Goal: Information Seeking & Learning: Learn about a topic

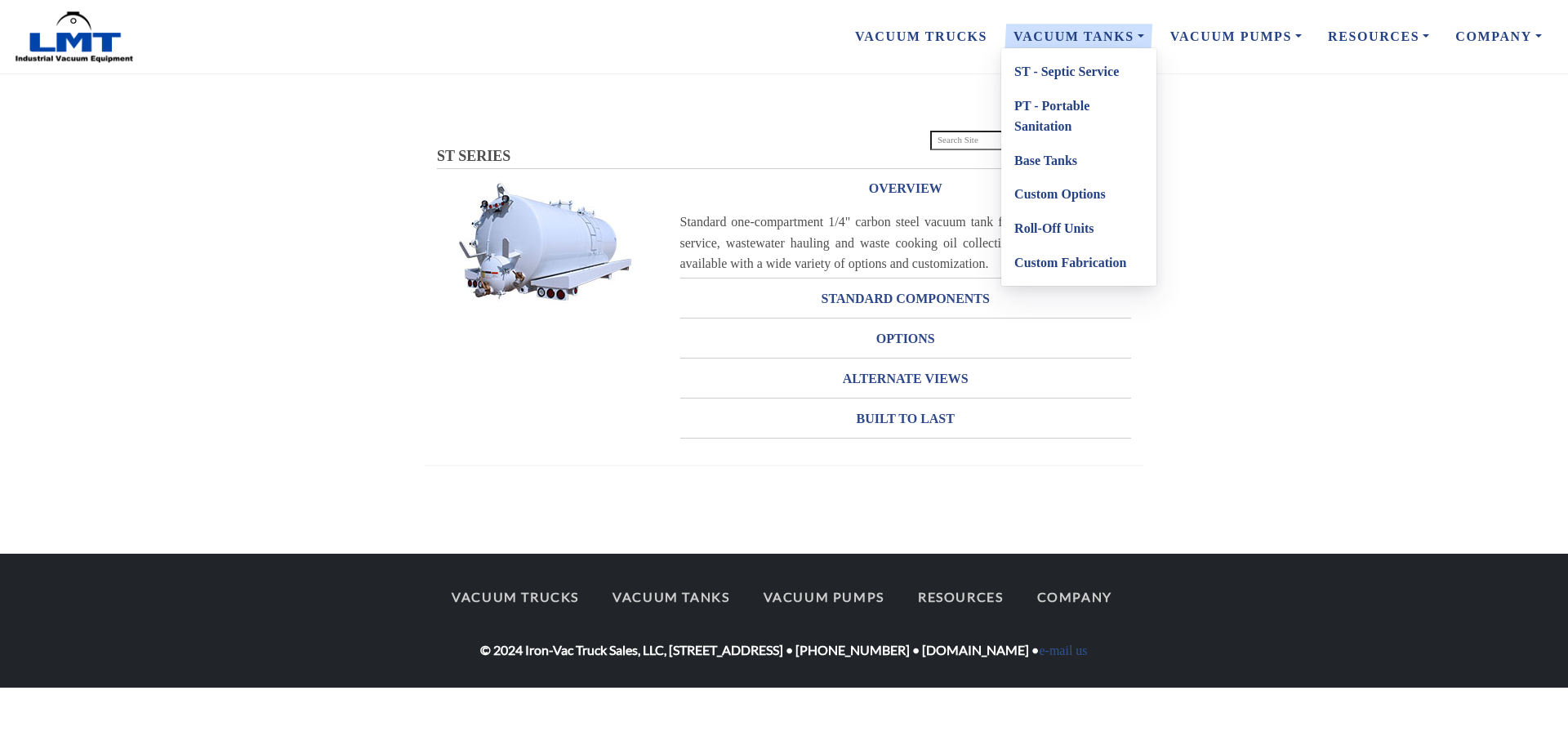
click at [1101, 73] on link "ST - Septic Service" at bounding box center [1078, 72] width 155 height 35
click at [1053, 159] on link "Base Tanks" at bounding box center [1078, 161] width 155 height 35
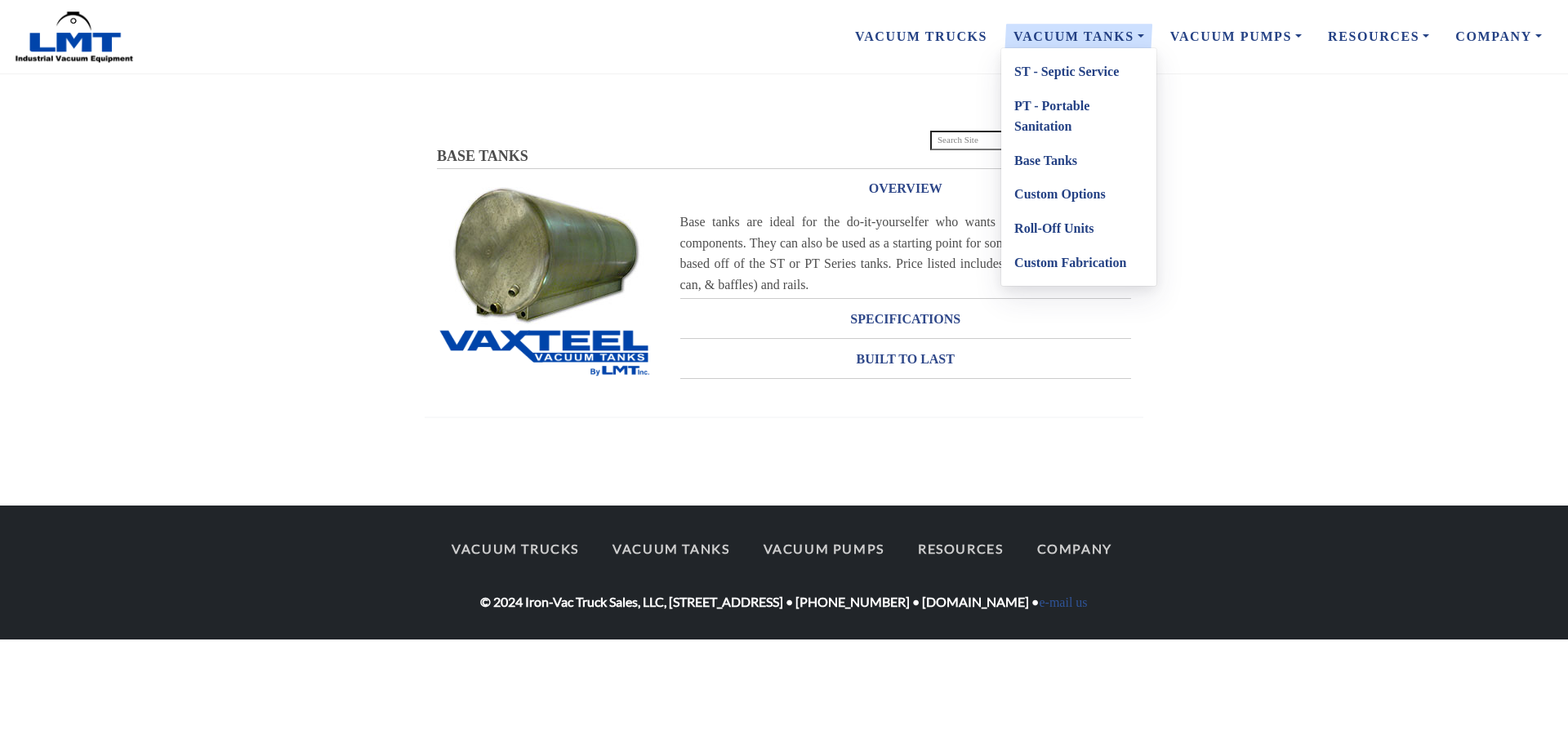
click at [1054, 120] on link "PT - Portable Sanitation" at bounding box center [1078, 116] width 155 height 55
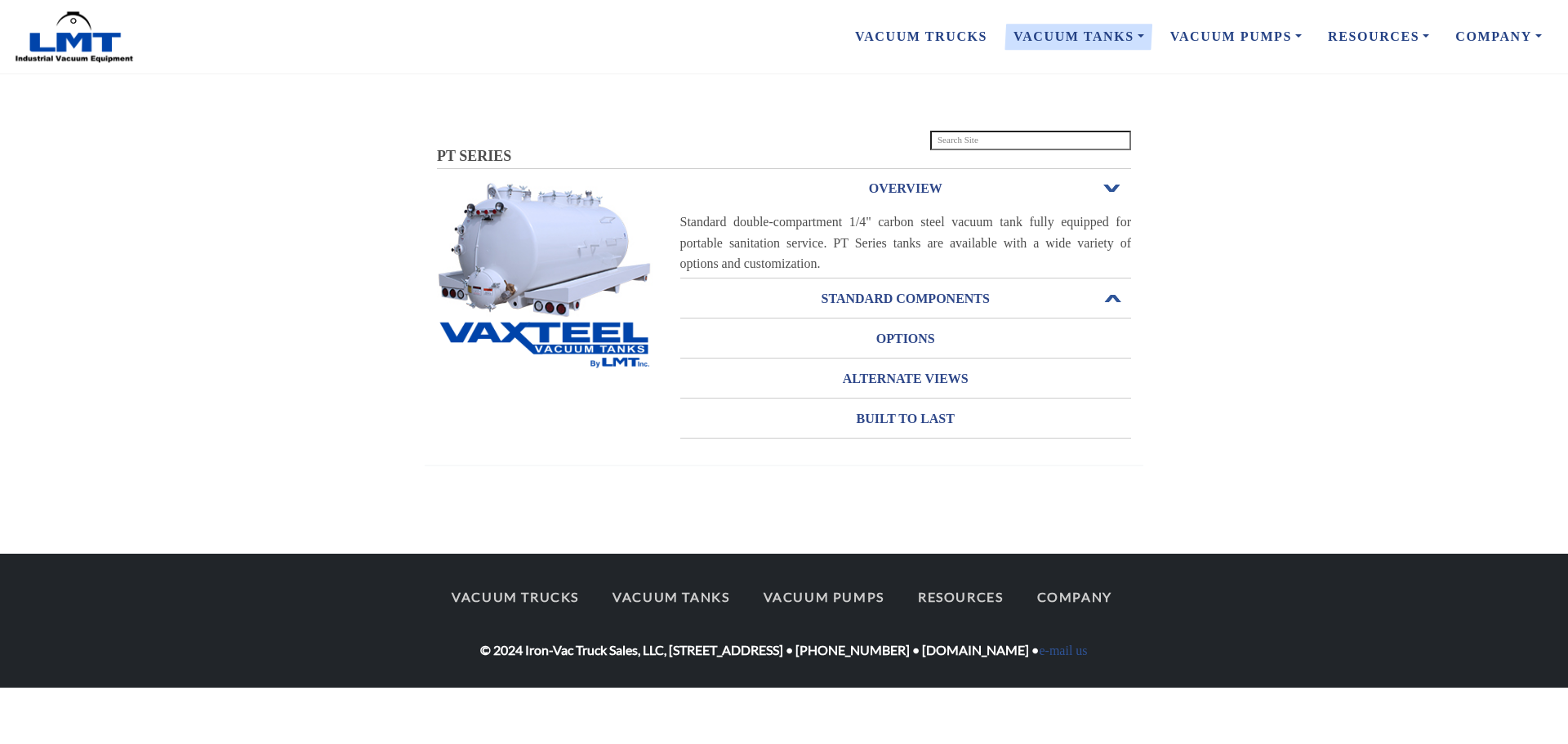
click at [942, 297] on h3 "STANDARD COMPONENTS" at bounding box center [905, 299] width 451 height 26
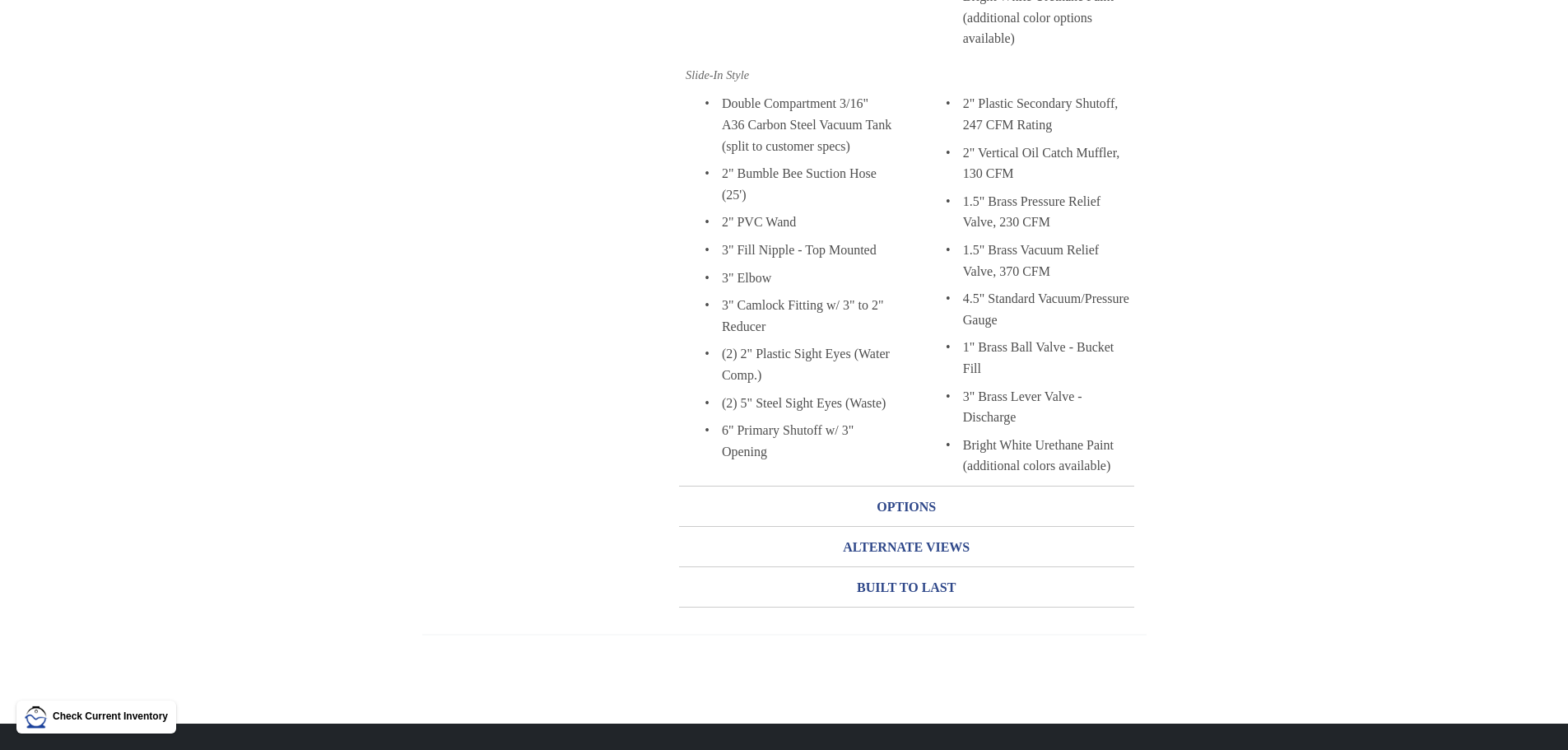
scroll to position [905, 0]
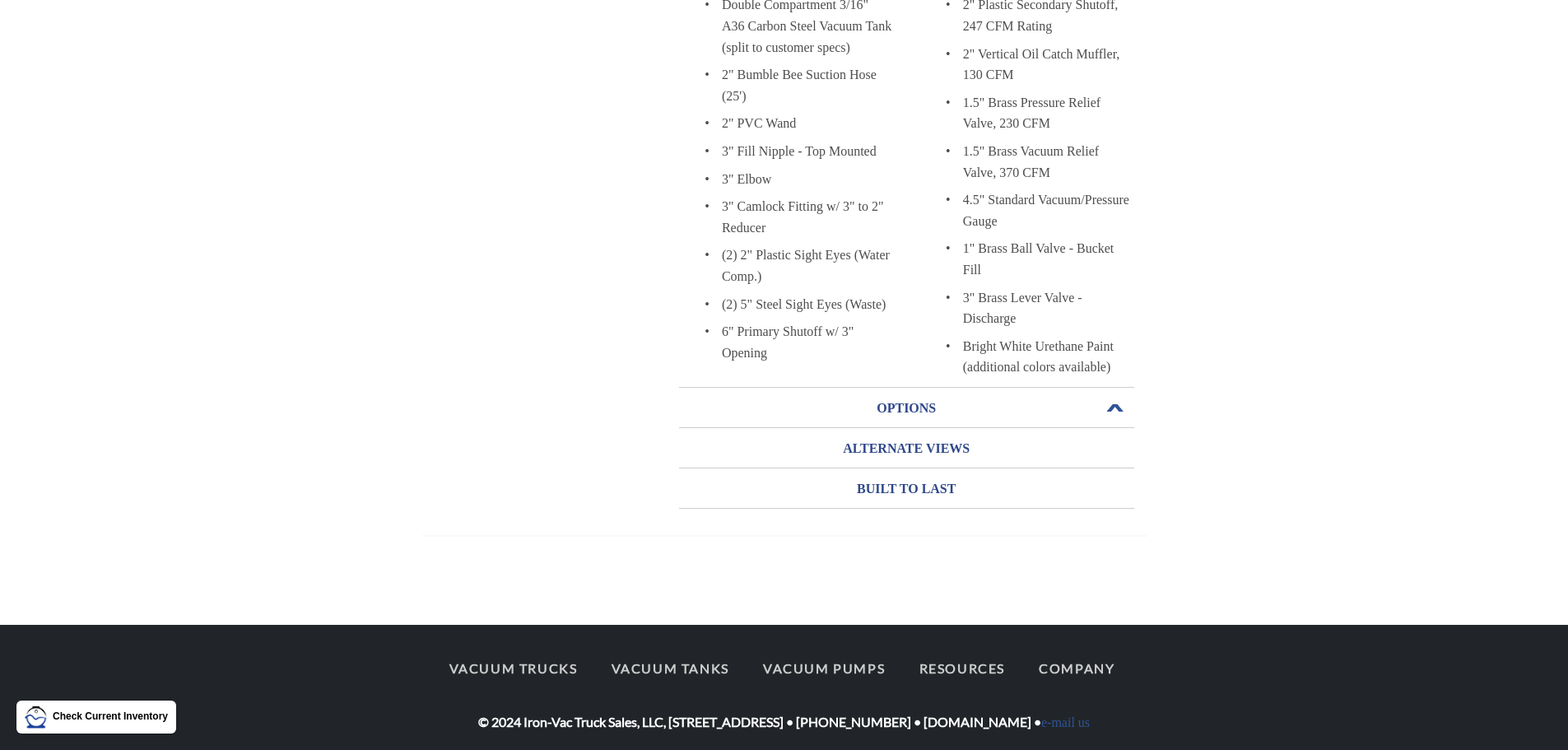
click at [862, 399] on h3 "OPTIONS" at bounding box center [906, 408] width 455 height 26
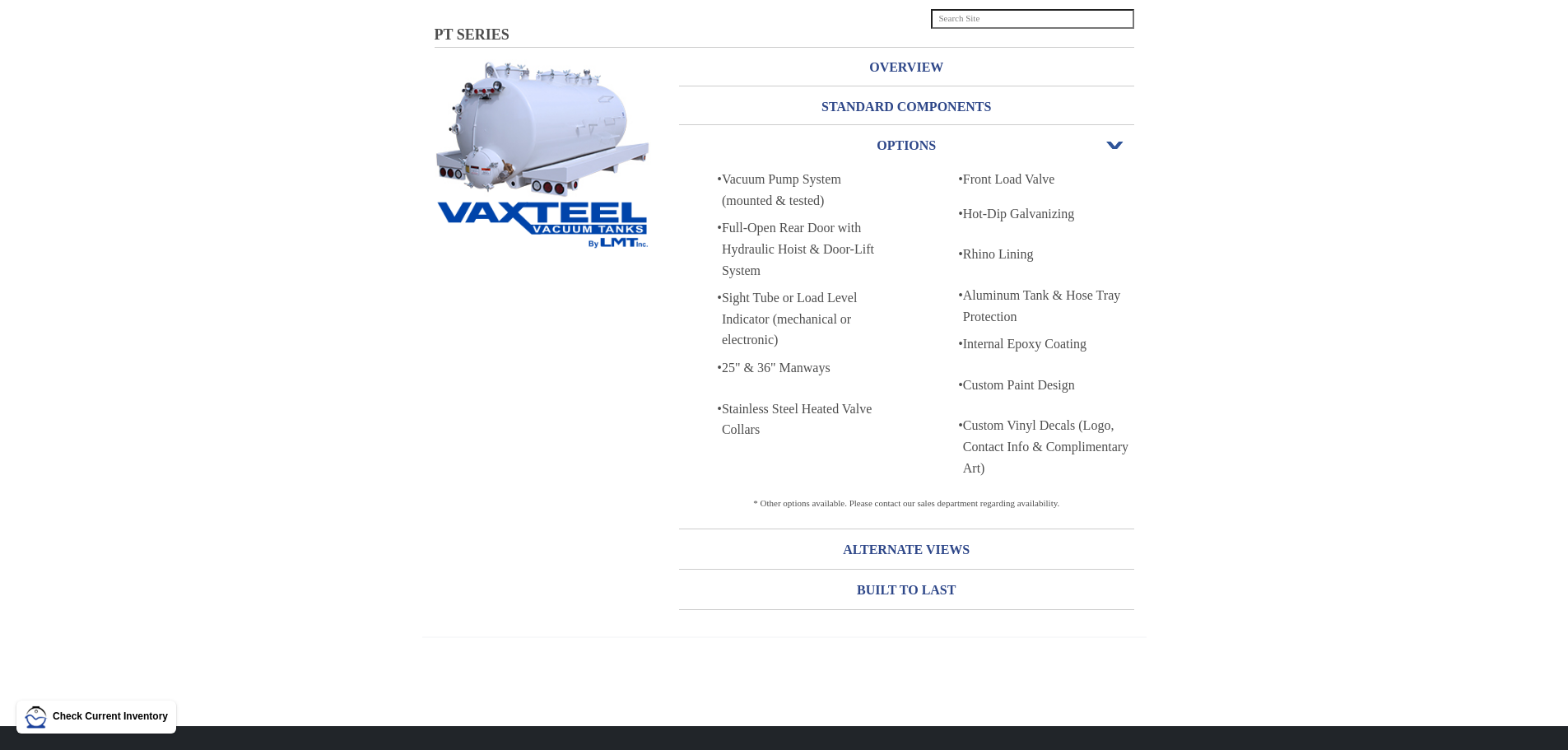
scroll to position [152, 0]
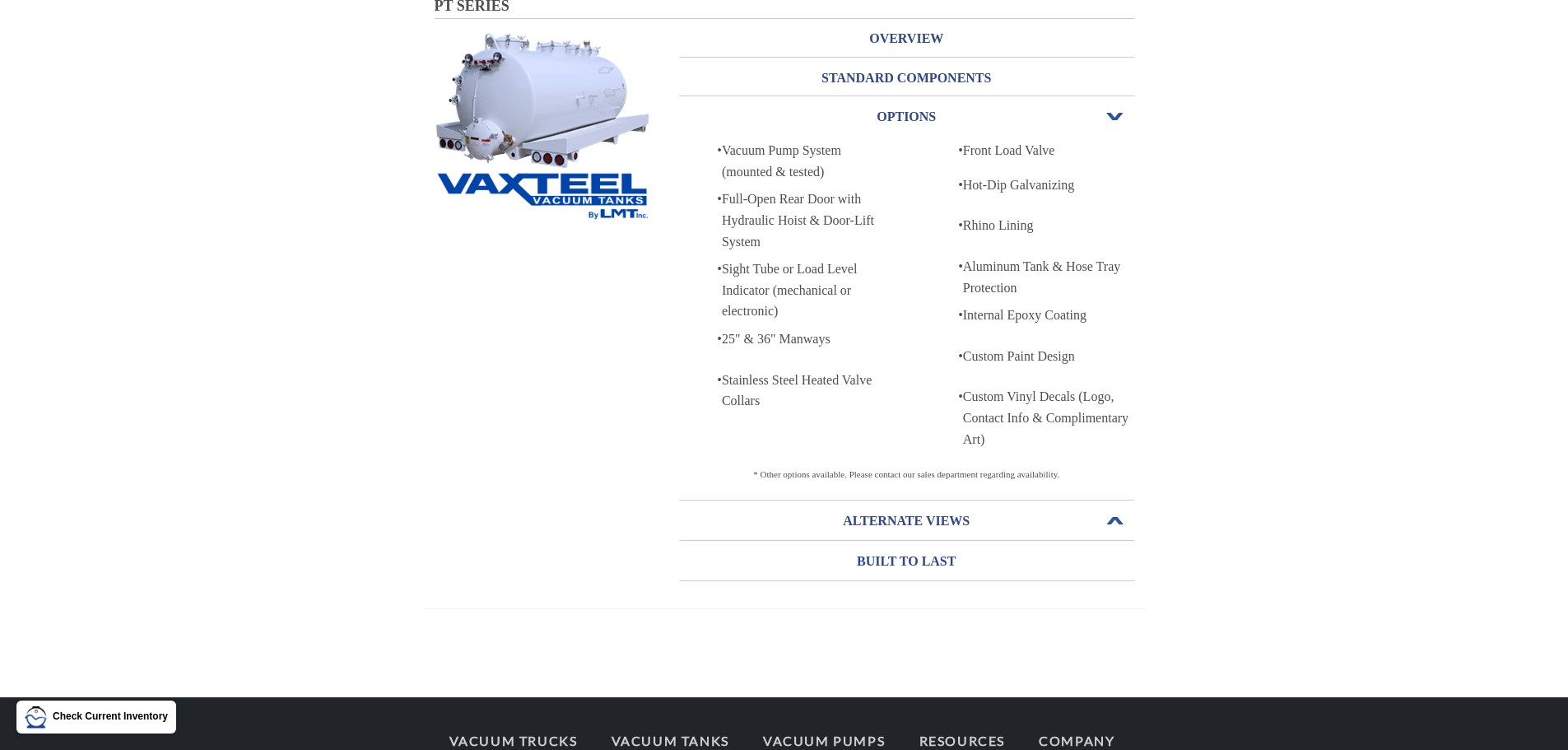
click at [966, 521] on h3 "ALTERNATE VIEWS" at bounding box center [906, 521] width 455 height 26
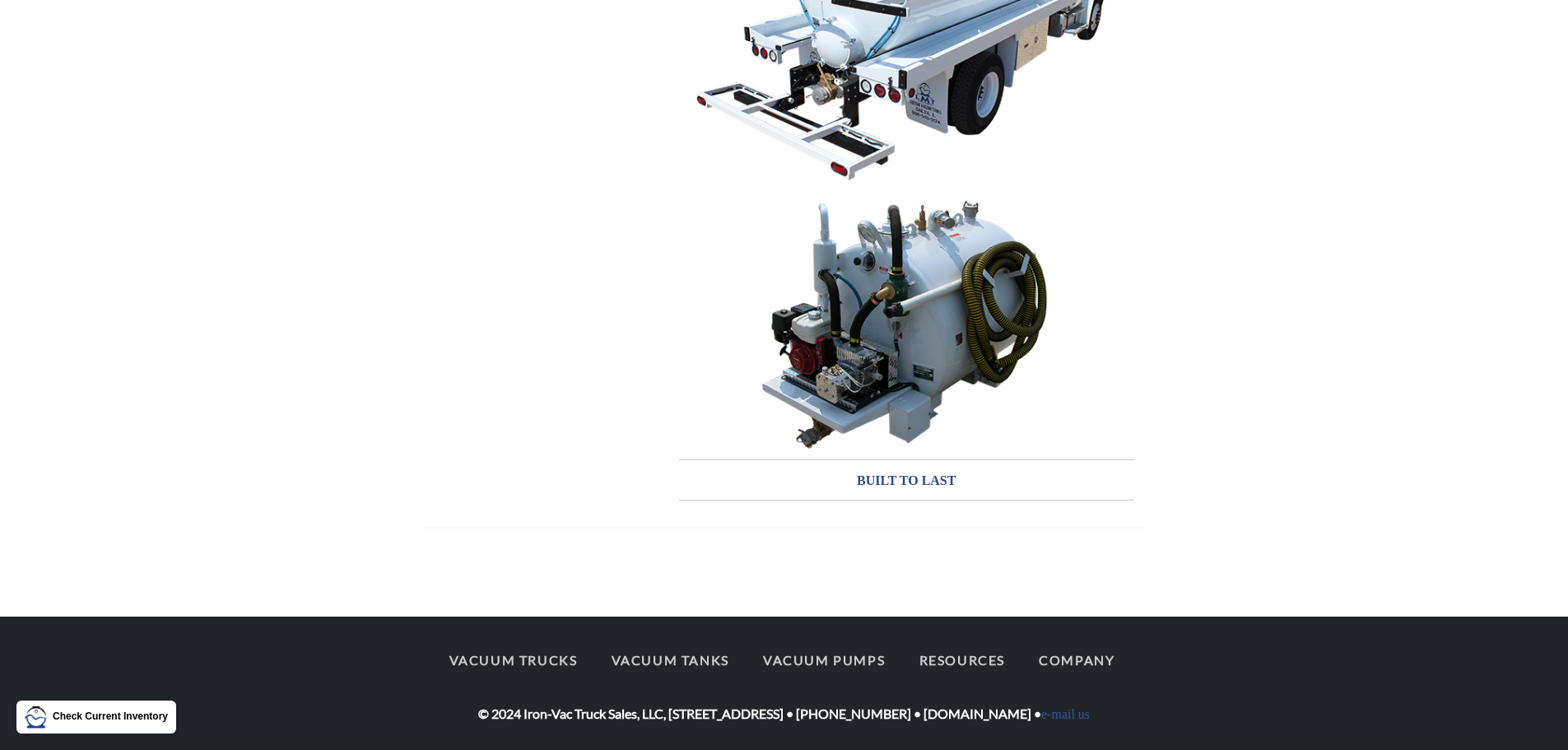
scroll to position [998, 0]
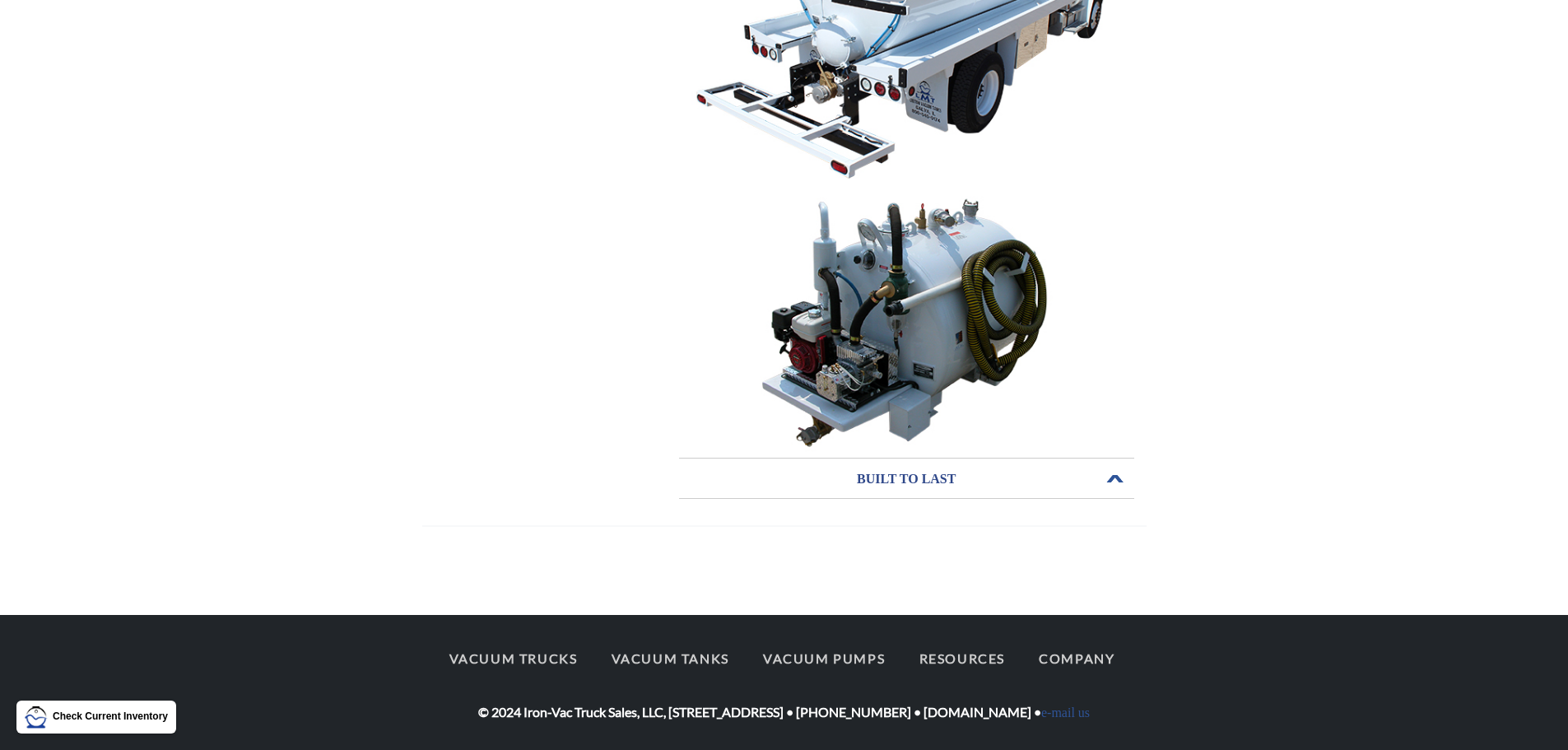
click at [943, 482] on h3 "BUILT TO LAST" at bounding box center [906, 480] width 455 height 26
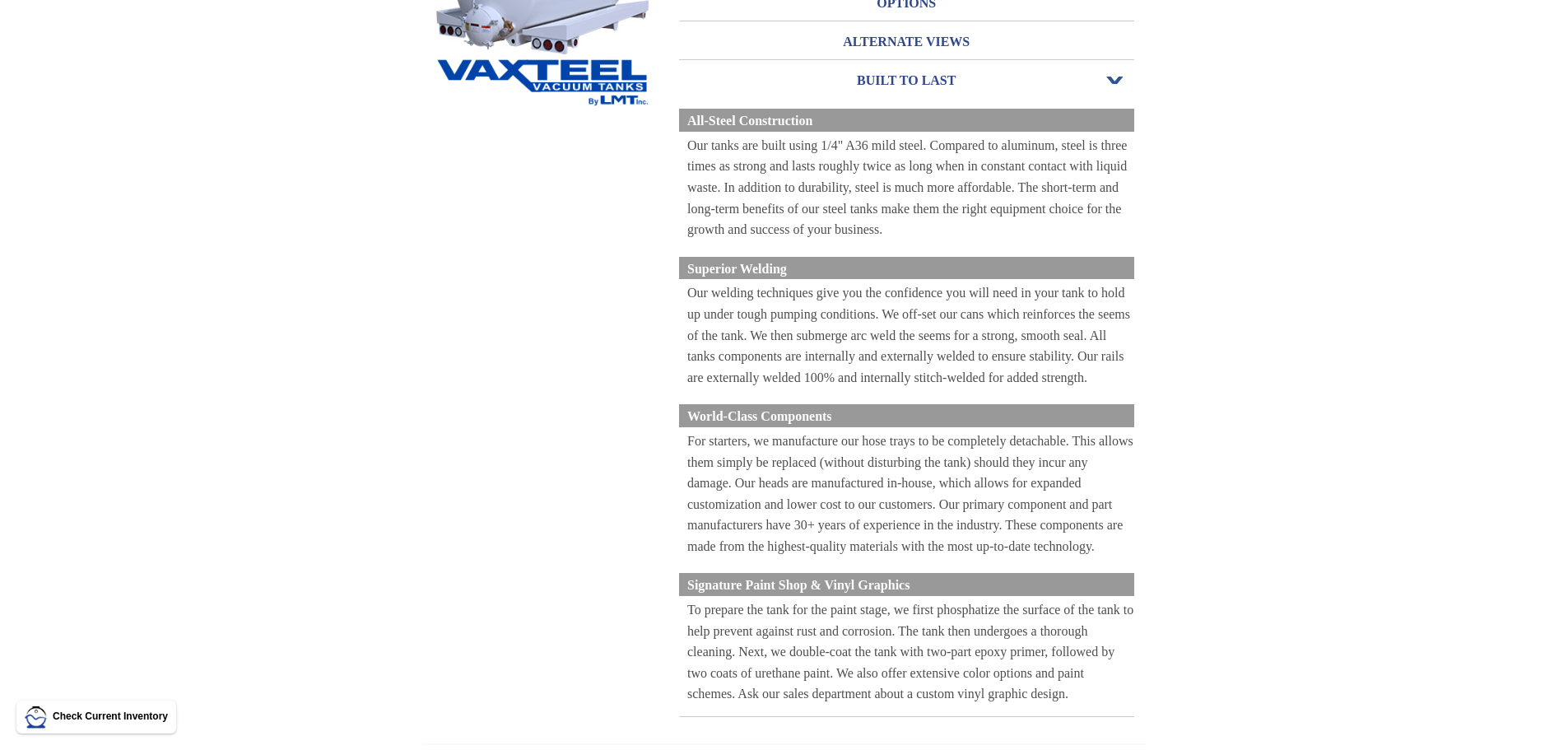
scroll to position [0, 0]
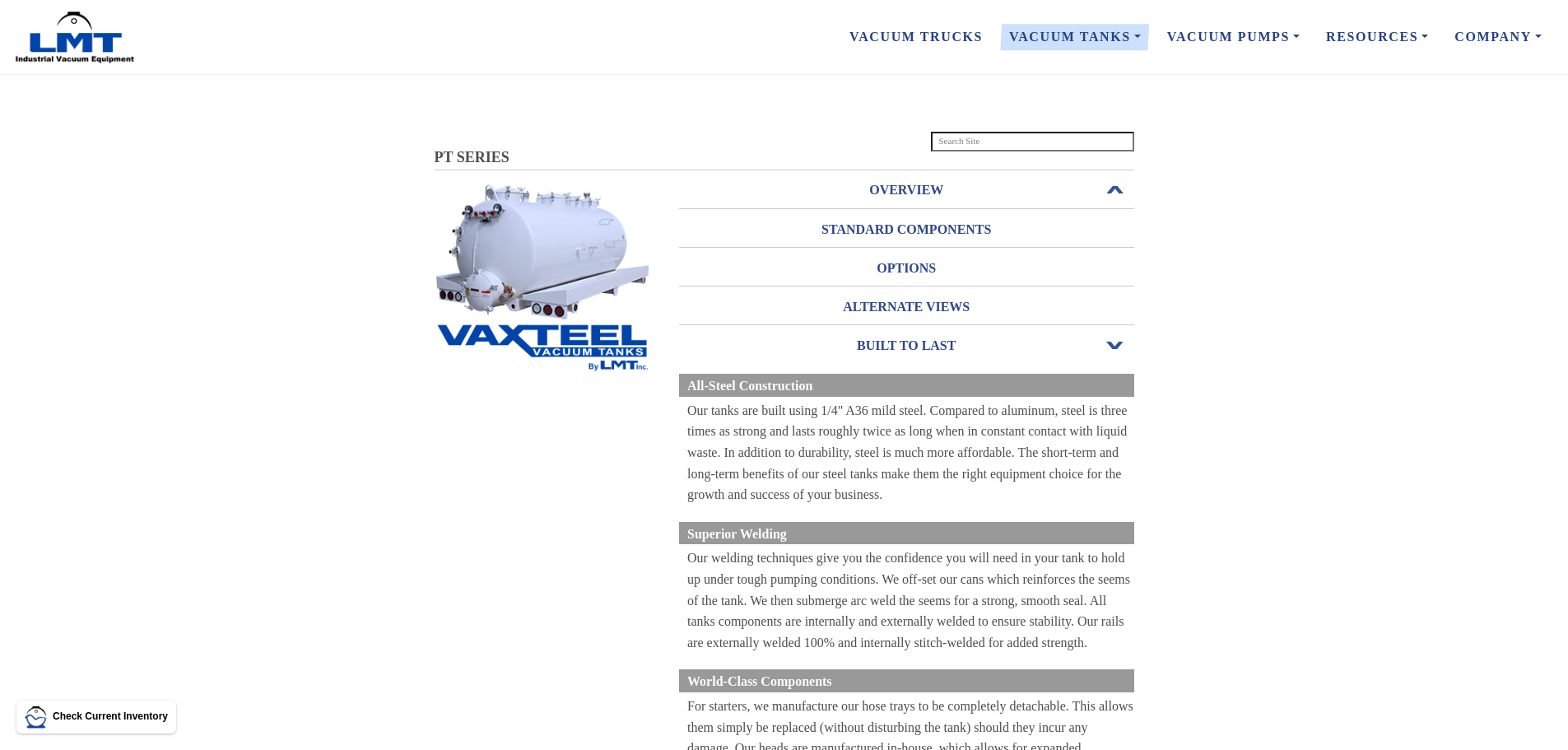
click at [919, 186] on h3 "OVERVIEW" at bounding box center [906, 190] width 455 height 26
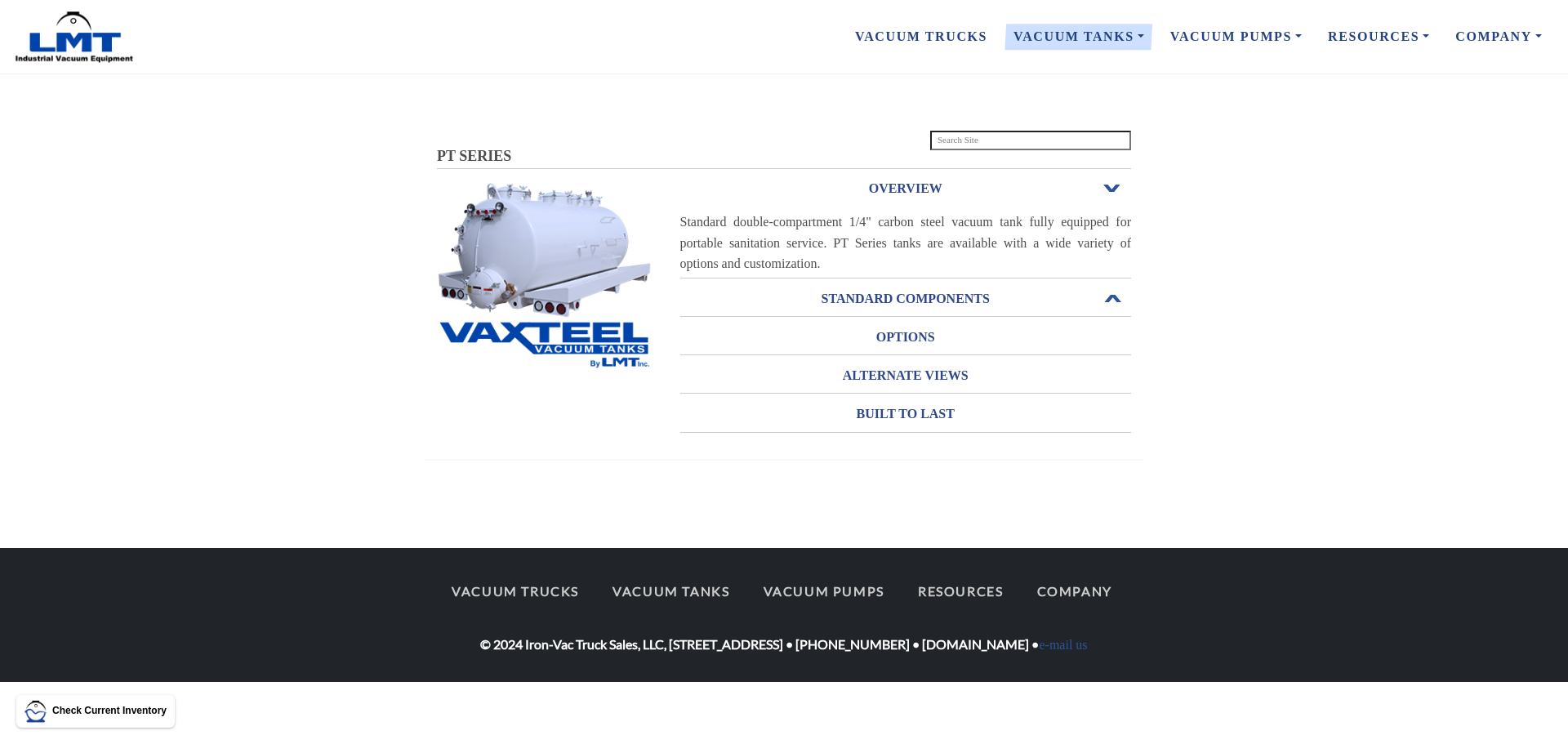
click at [928, 297] on h3 "STANDARD COMPONENTS" at bounding box center [905, 299] width 451 height 26
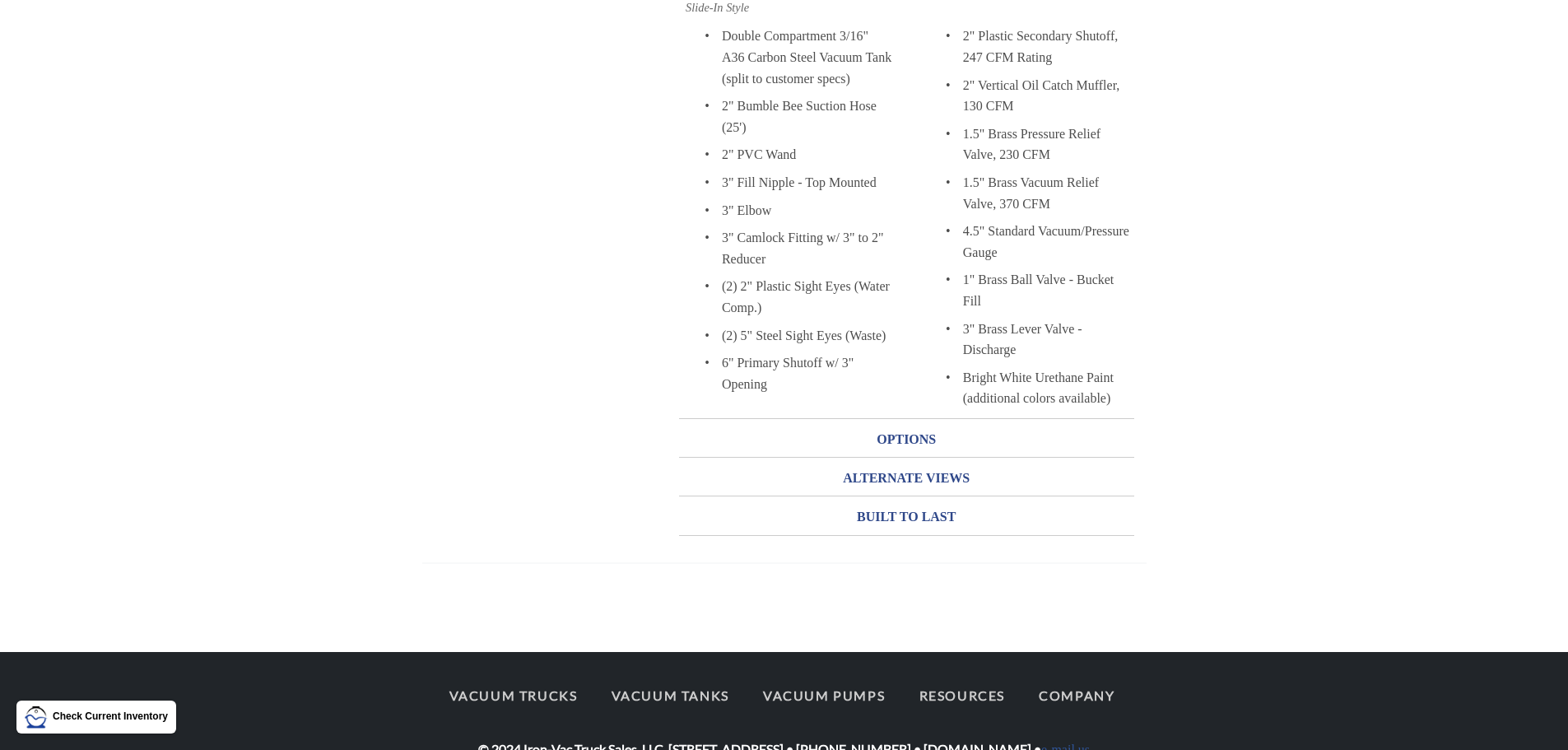
scroll to position [905, 0]
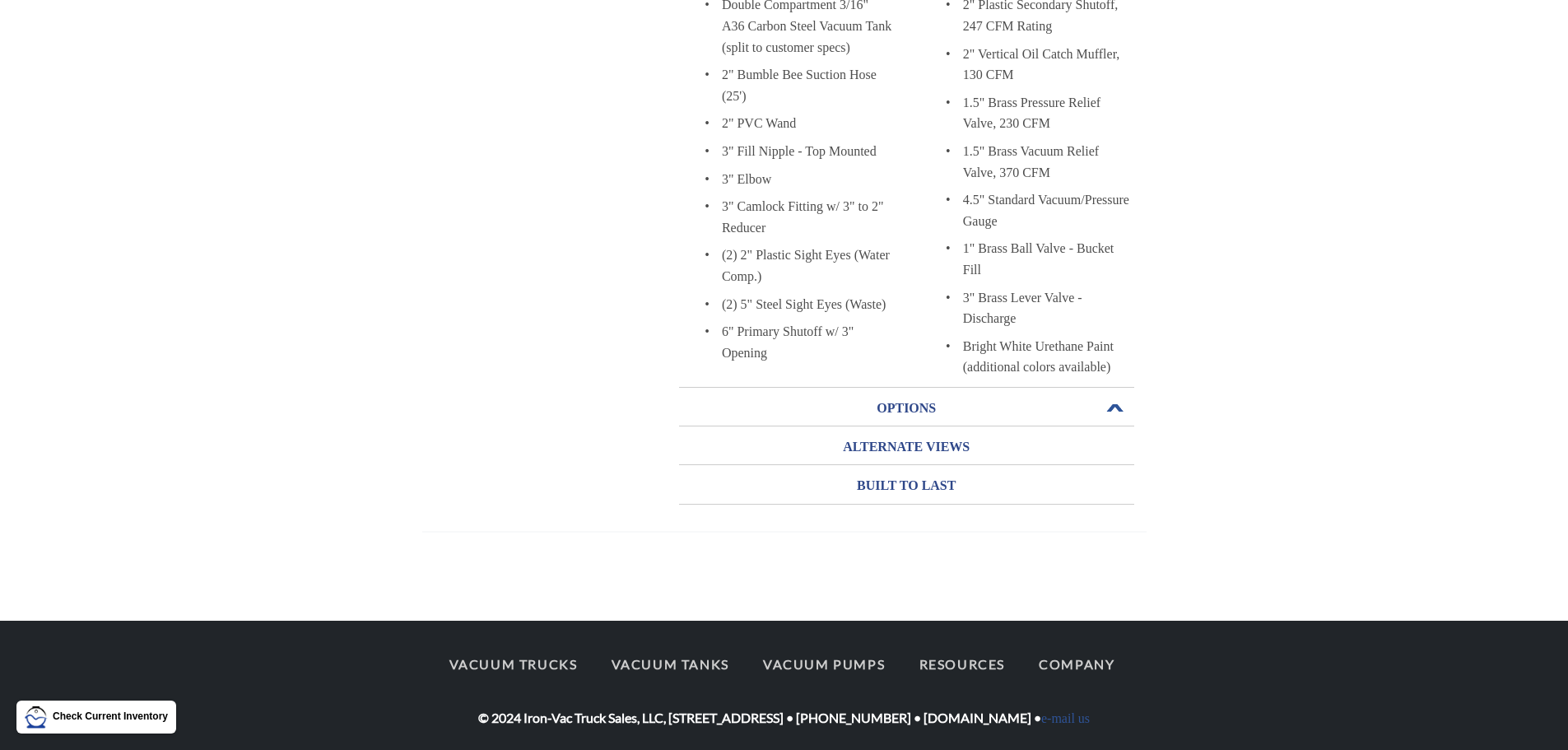
click at [911, 410] on h3 "OPTIONS" at bounding box center [906, 408] width 455 height 26
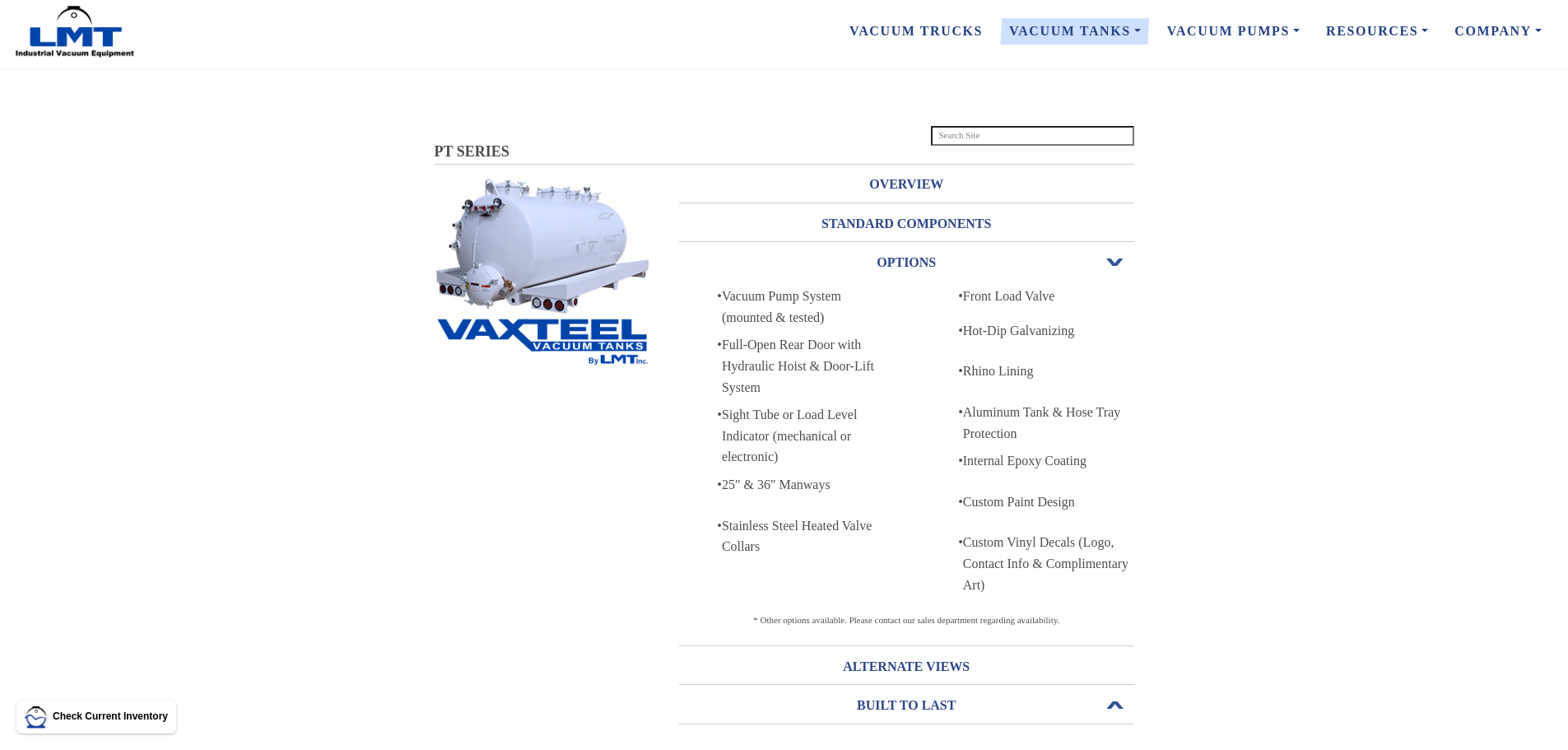
scroll to position [0, 0]
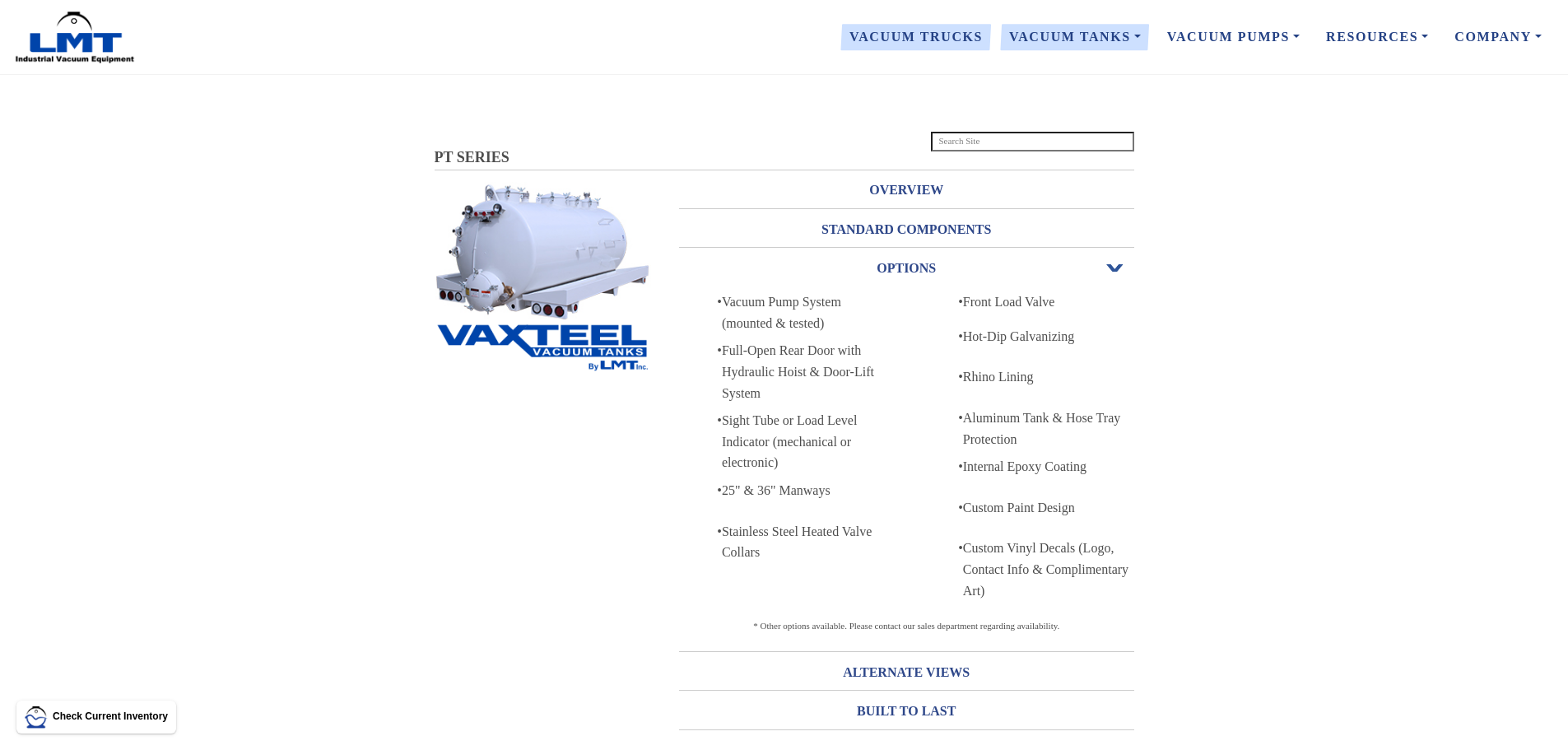
click at [949, 46] on link "Vacuum Trucks" at bounding box center [916, 37] width 160 height 35
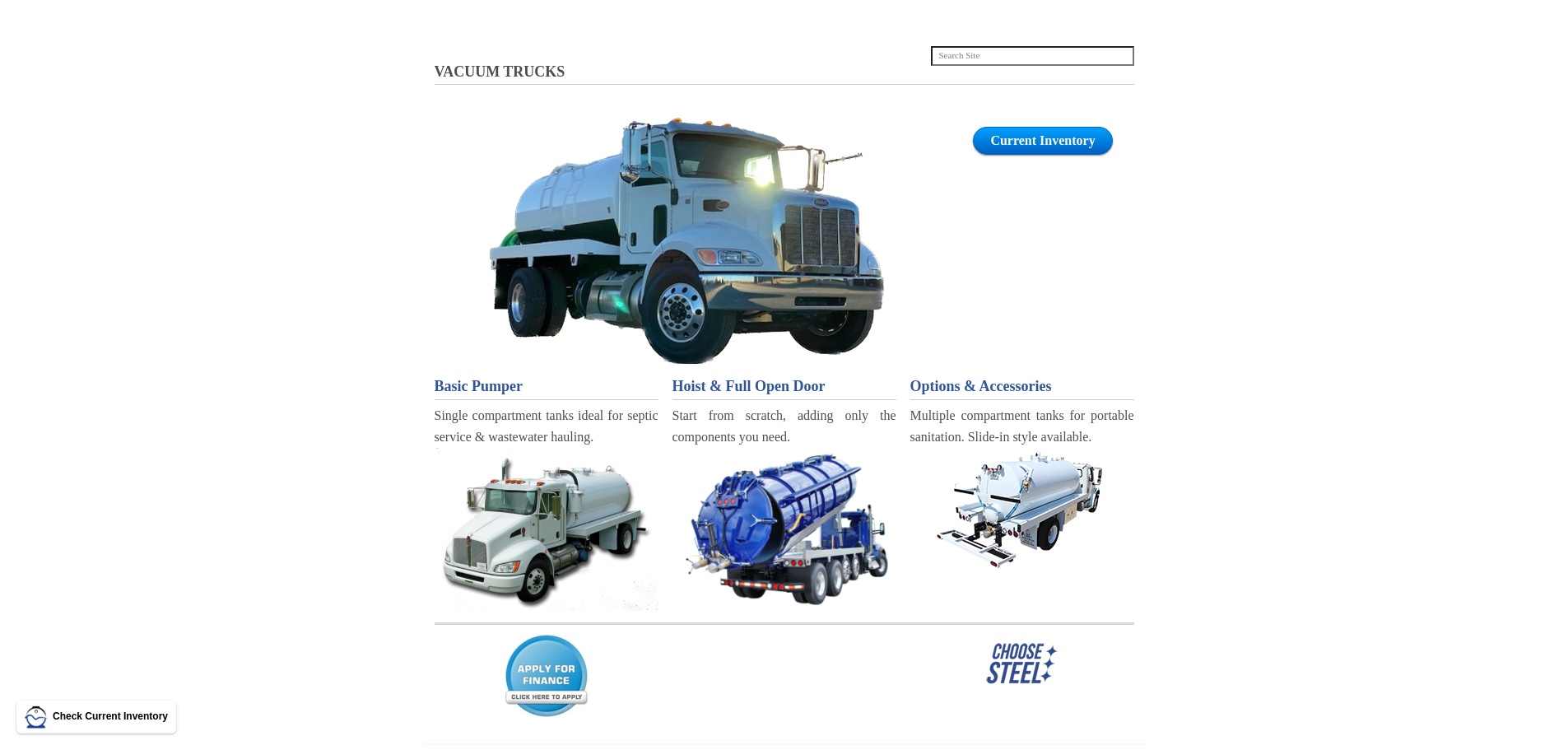
scroll to position [57, 0]
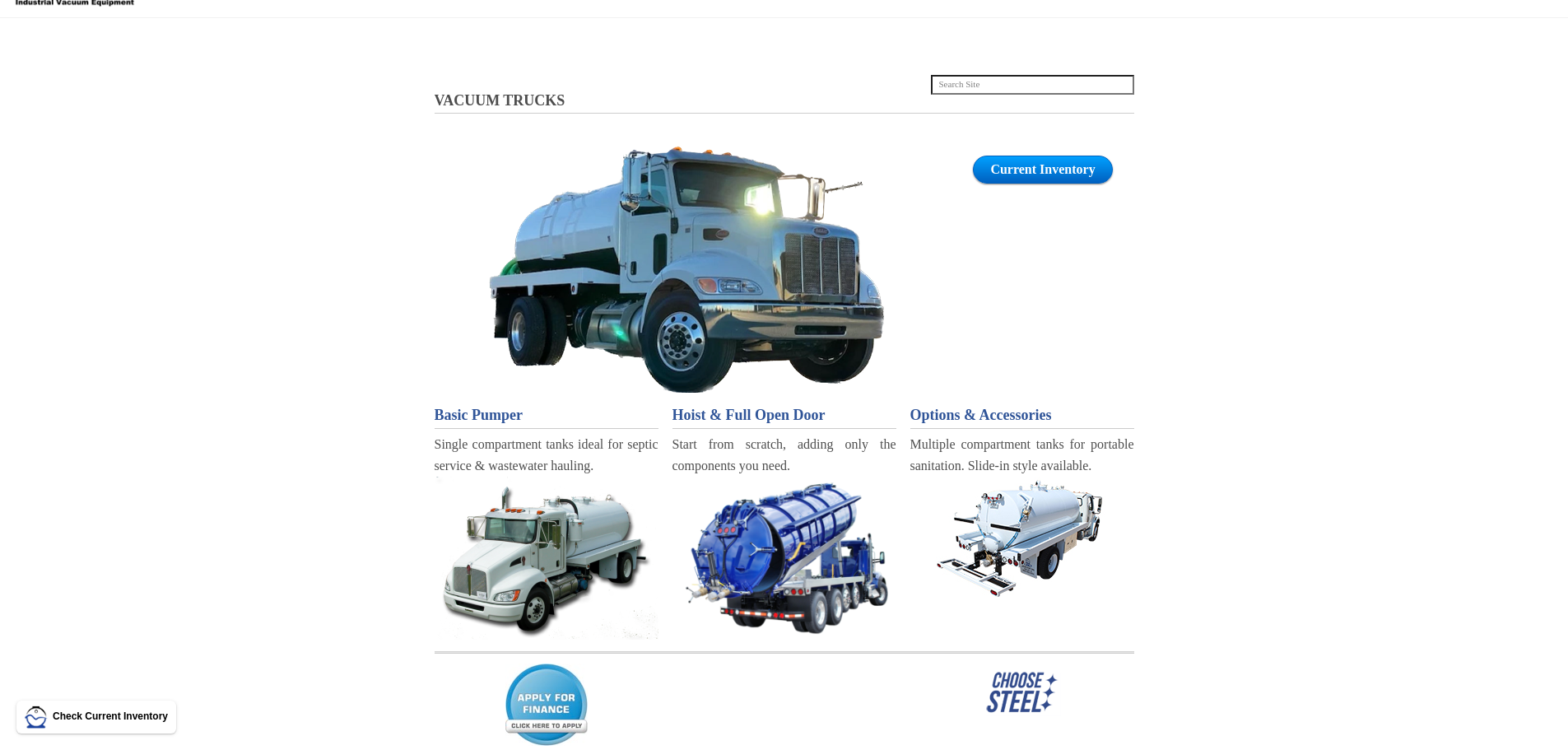
click at [477, 411] on span "Basic Pumper" at bounding box center [478, 415] width 89 height 16
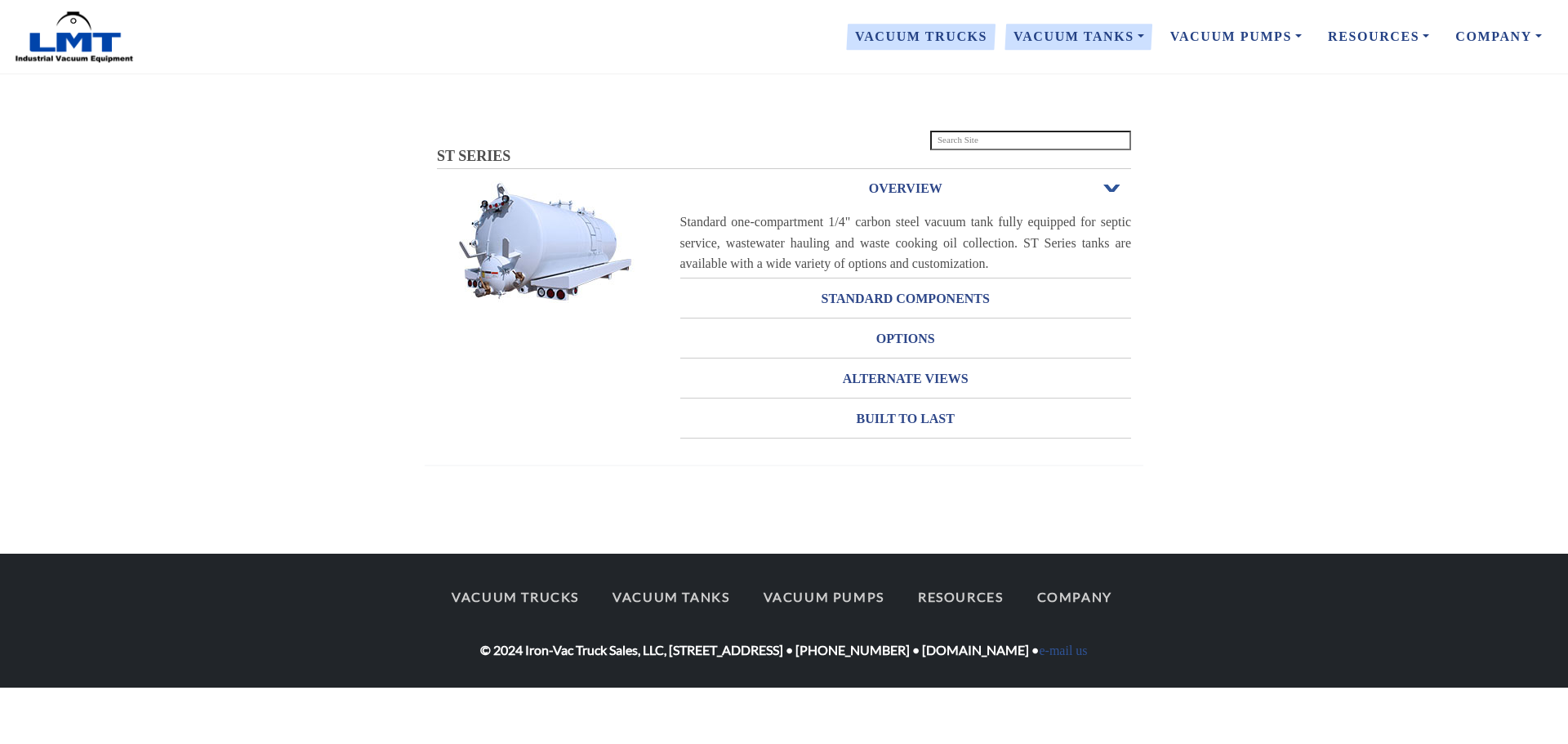
click at [985, 40] on link "Vacuum Trucks" at bounding box center [921, 36] width 159 height 35
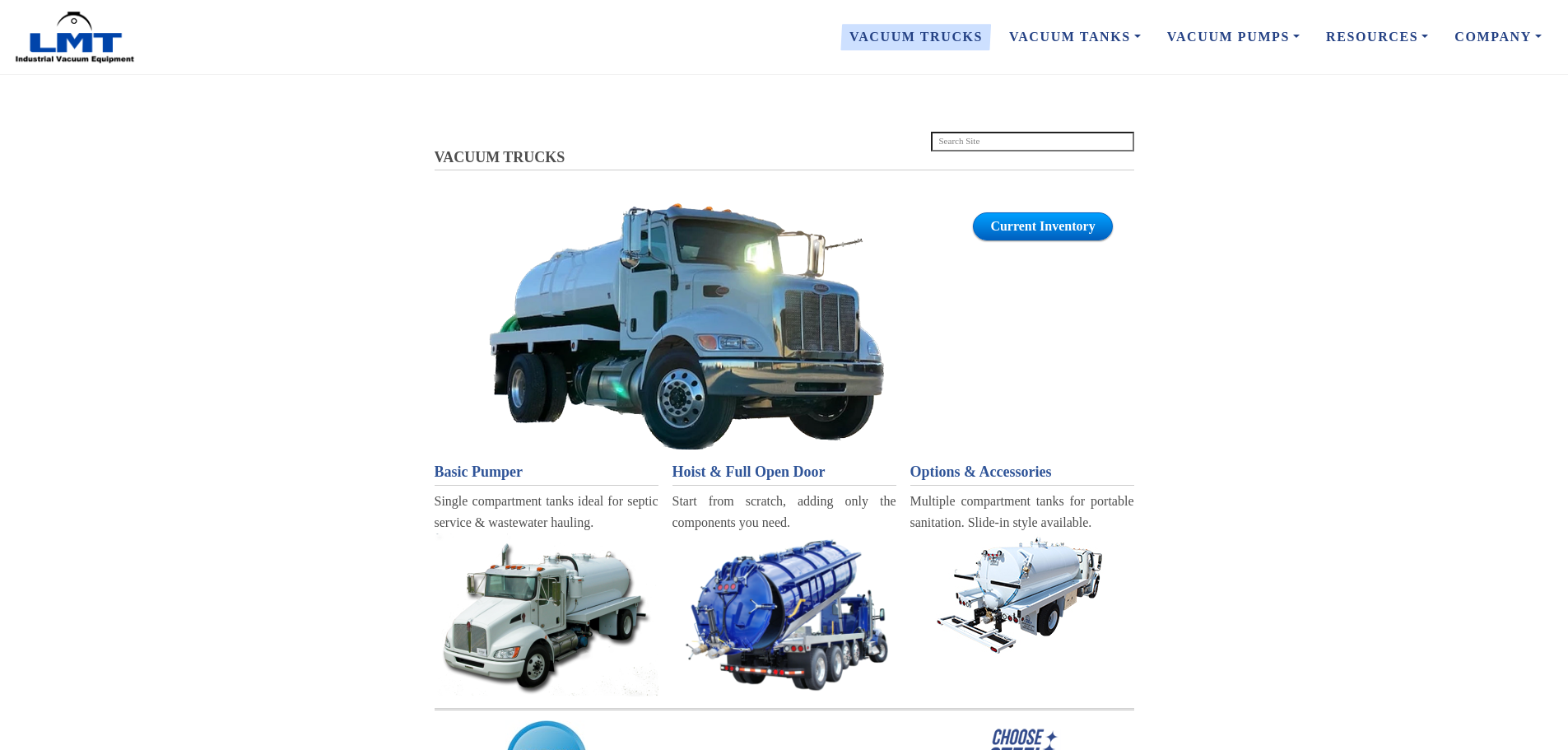
click at [800, 259] on img at bounding box center [686, 325] width 395 height 246
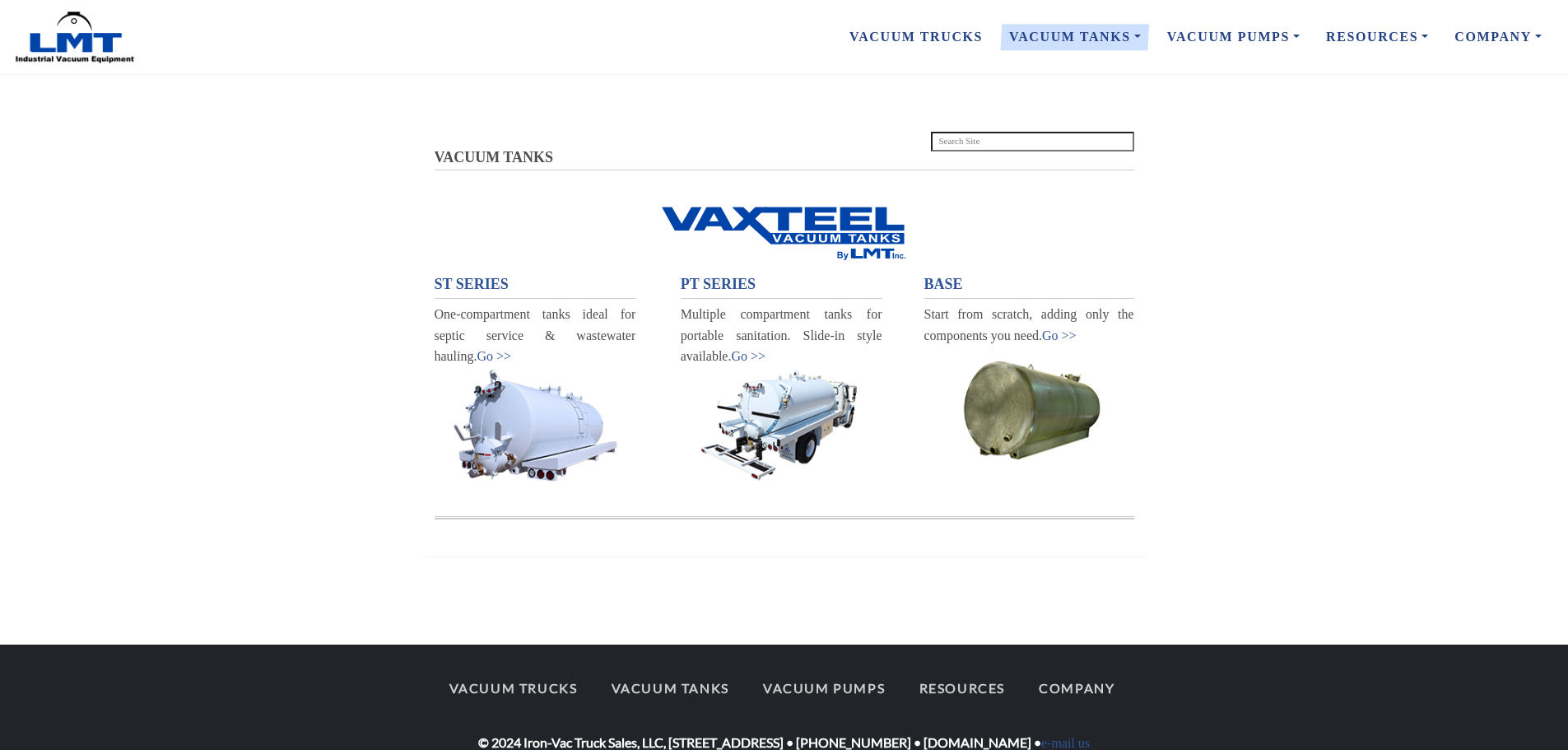
click at [770, 422] on img at bounding box center [782, 425] width 202 height 116
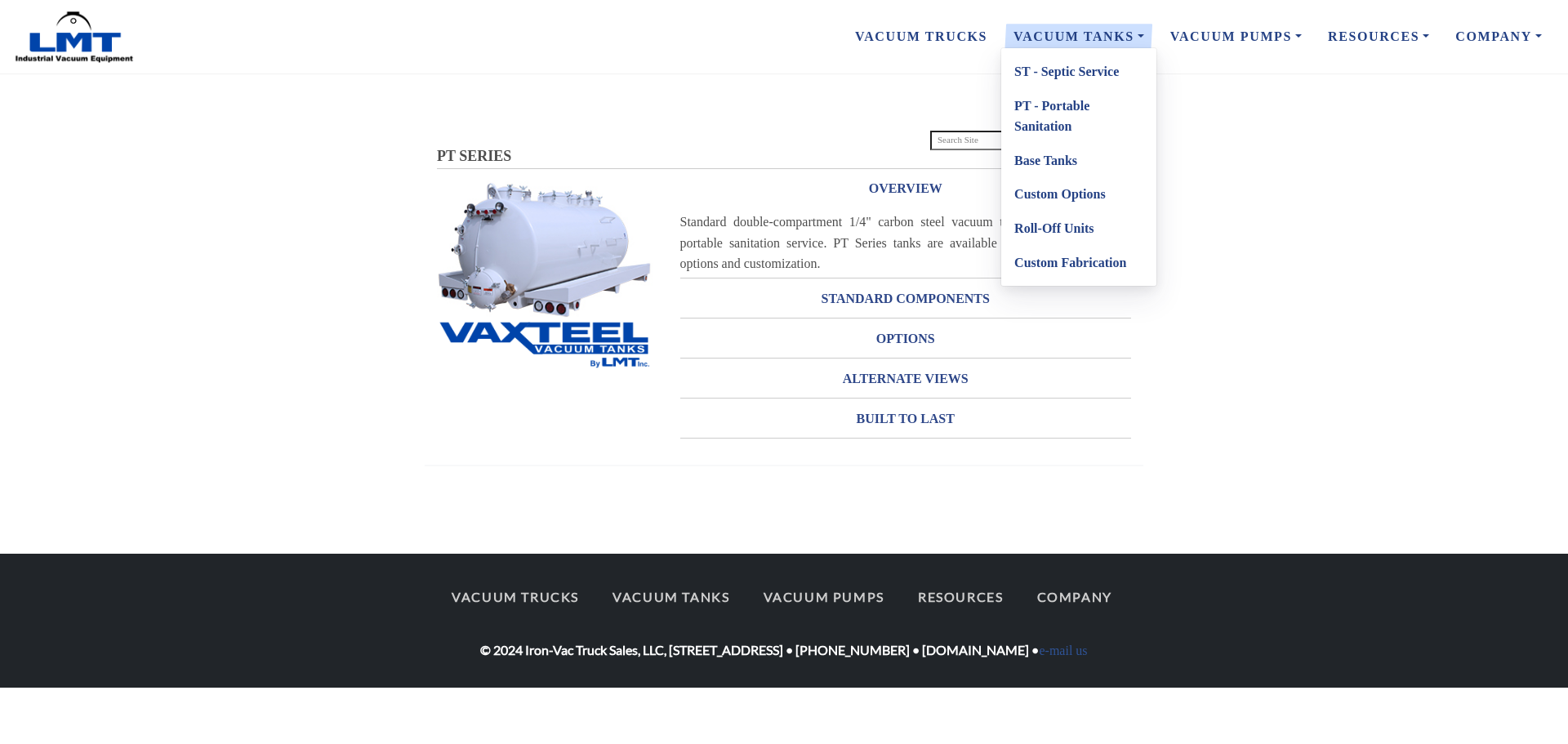
click at [1078, 52] on ul "ST - Septic Service PT - Portable Sanitation Base Tanks Custom Options Roll-Off…" at bounding box center [1079, 167] width 157 height 239
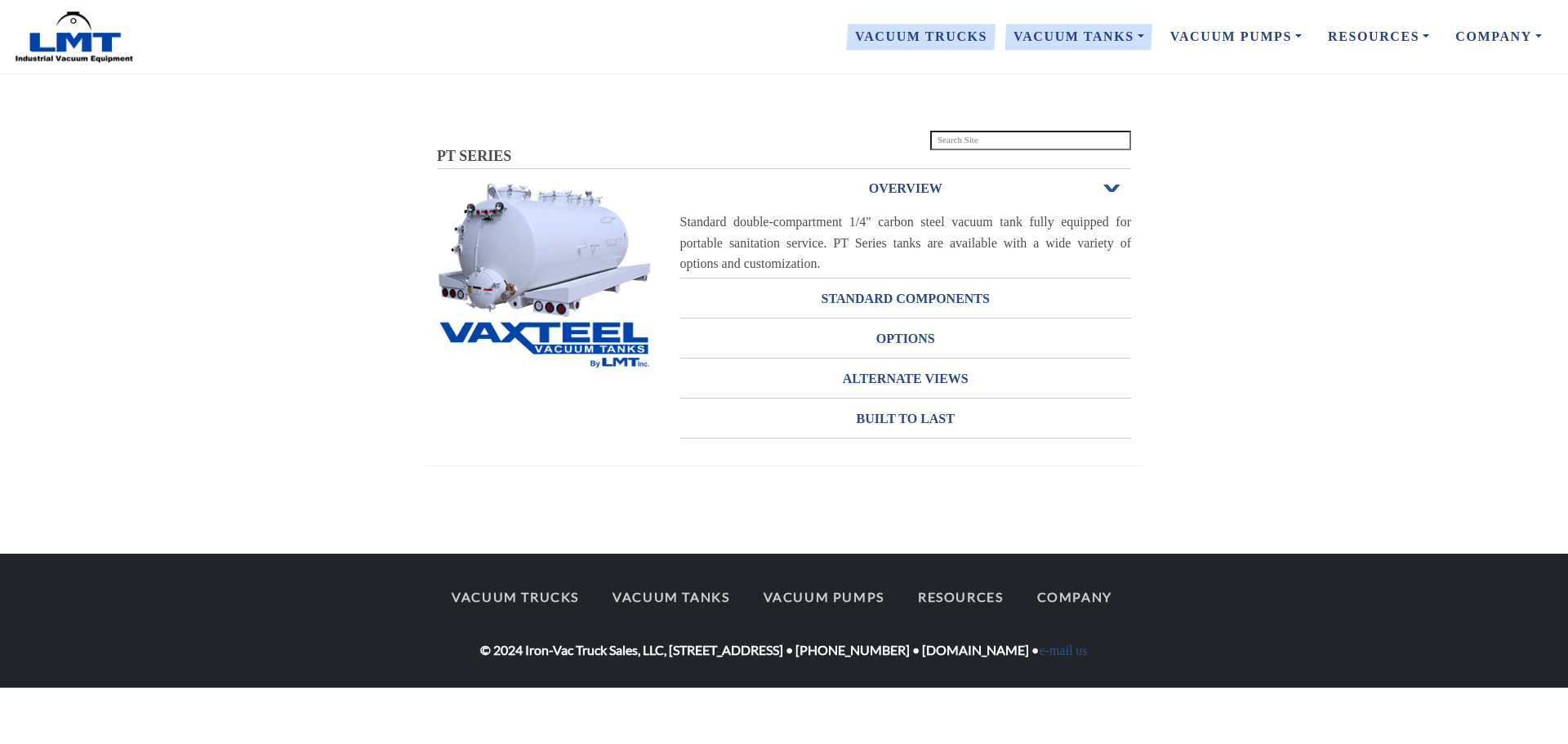
click at [937, 29] on link "Vacuum Trucks" at bounding box center [921, 36] width 159 height 35
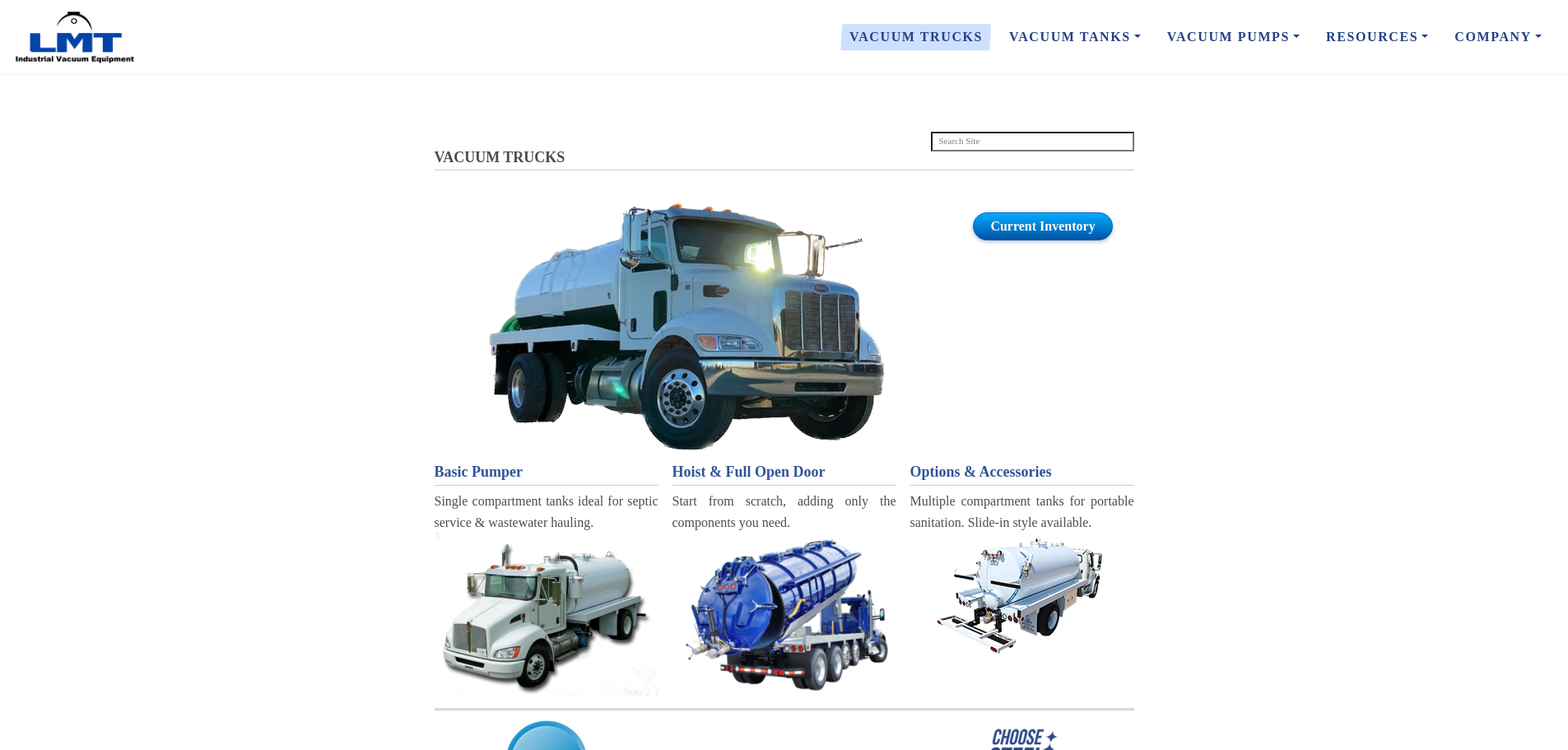
click at [1054, 220] on link "Current Inventory" at bounding box center [1043, 226] width 139 height 28
